Goal: Task Accomplishment & Management: Complete application form

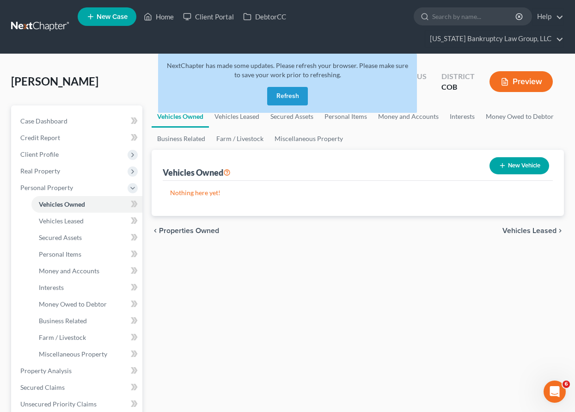
click at [295, 96] on button "Refresh" at bounding box center [287, 96] width 41 height 18
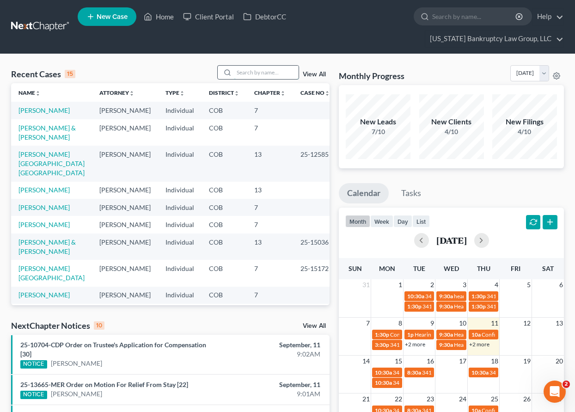
click at [263, 73] on input "search" at bounding box center [266, 72] width 65 height 13
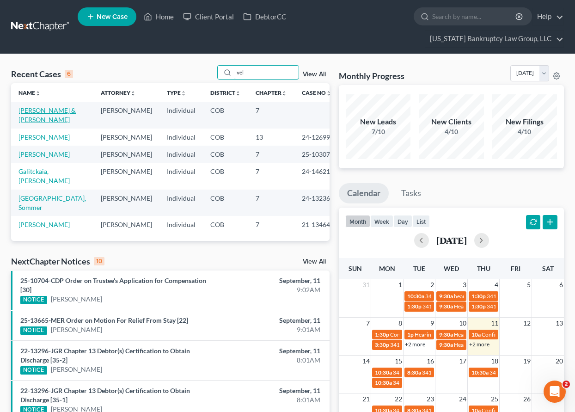
type input "vel"
click at [75, 111] on link "Velarde, Isabel & Randy" at bounding box center [46, 114] width 57 height 17
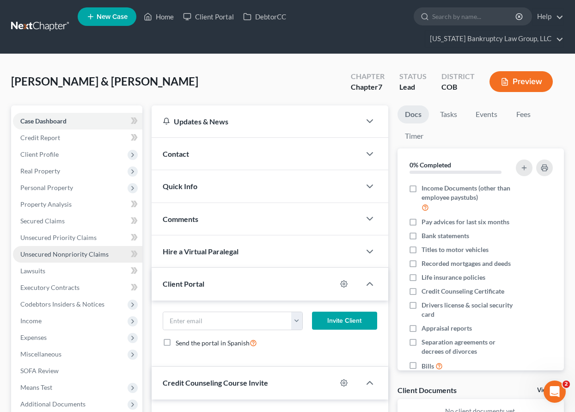
click at [88, 251] on span "Unsecured Nonpriority Claims" at bounding box center [64, 254] width 88 height 8
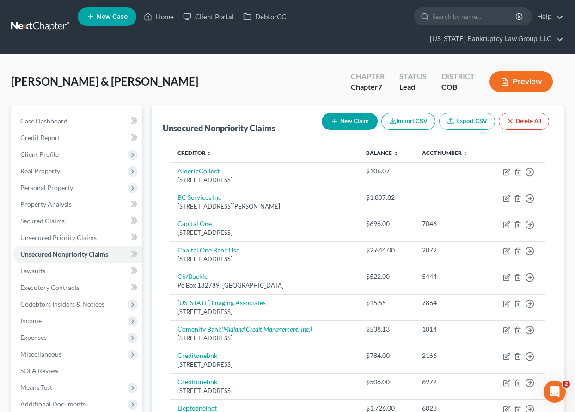
click at [333, 121] on line "button" at bounding box center [334, 121] width 4 height 0
select select "2"
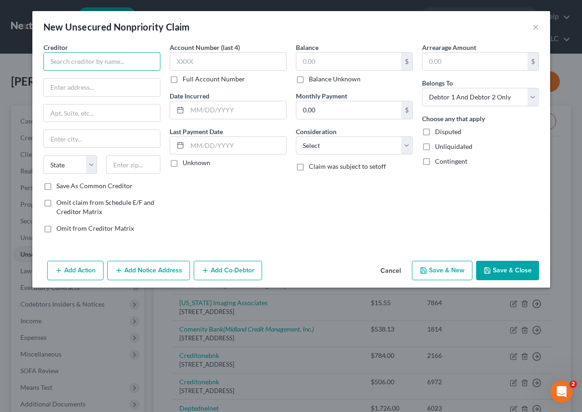
click at [67, 67] on input "text" at bounding box center [101, 61] width 117 height 18
type input "Celo Salary Advance"
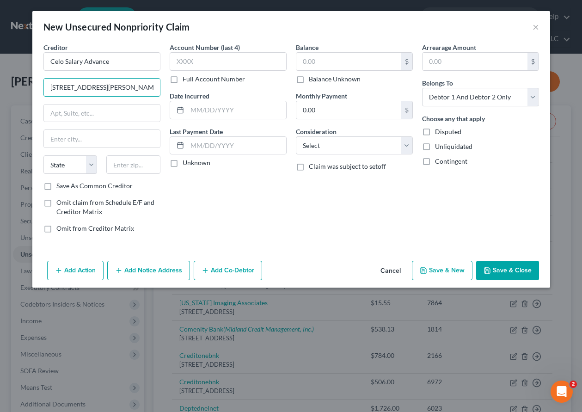
type input "1198 S Van Ness Ave."
click at [146, 166] on input "text" at bounding box center [133, 164] width 54 height 18
type input "94110"
type input "San Francisco"
select select "4"
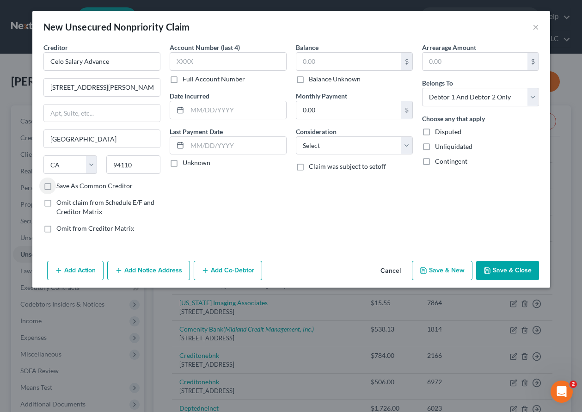
click at [56, 188] on label "Save As Common Creditor" at bounding box center [94, 185] width 76 height 9
click at [60, 187] on input "Save As Common Creditor" at bounding box center [63, 184] width 6 height 6
checkbox input "true"
click at [327, 54] on input "text" at bounding box center [348, 62] width 105 height 18
type input "110"
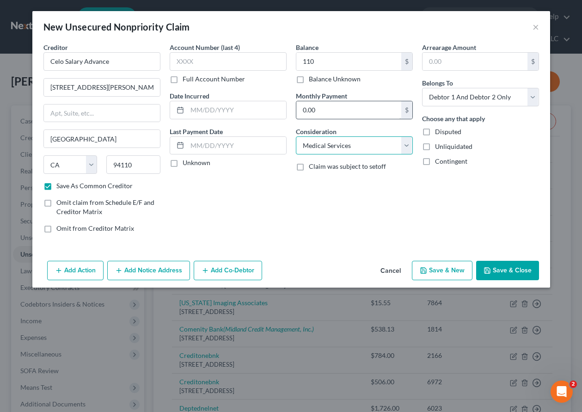
select select "10"
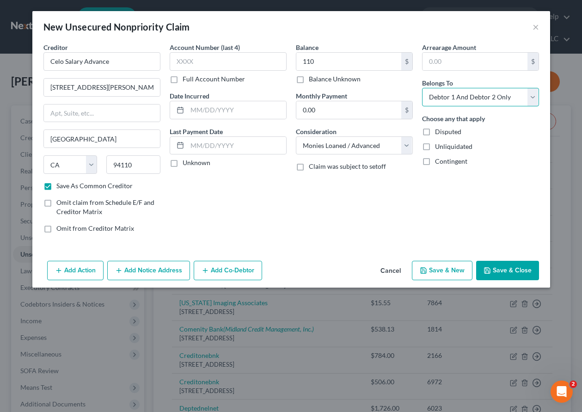
click at [462, 92] on select "Select Debtor 1 Only Debtor 2 Only Debtor 1 And Debtor 2 Only At Least One Of T…" at bounding box center [480, 97] width 117 height 18
select select "1"
click at [422, 88] on select "Select Debtor 1 Only Debtor 2 Only Debtor 1 And Debtor 2 Only At Least One Of T…" at bounding box center [480, 97] width 117 height 18
click at [509, 271] on button "Save & Close" at bounding box center [507, 270] width 63 height 19
checkbox input "false"
